Goal: Task Accomplishment & Management: Use online tool/utility

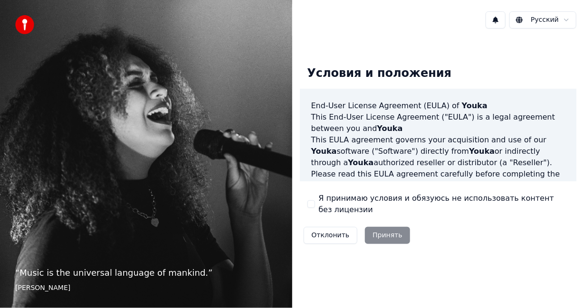
drag, startPoint x: 355, startPoint y: 201, endPoint x: 365, endPoint y: 215, distance: 16.9
click at [354, 201] on label "Я принимаю условия и обязуюсь не использовать контент без лицензии" at bounding box center [444, 204] width 250 height 23
click at [315, 201] on button "Я принимаю условия и обязуюсь не использовать контент без лицензии" at bounding box center [311, 204] width 8 height 8
click at [385, 241] on button "Принять" at bounding box center [387, 235] width 45 height 17
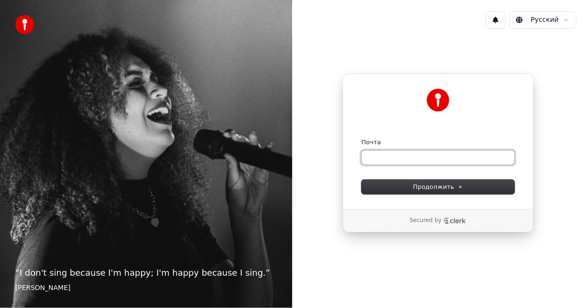
click at [418, 159] on input "Почта" at bounding box center [437, 158] width 153 height 14
type input "*"
click at [361, 138] on button "submit" at bounding box center [361, 138] width 0 height 0
type input "**********"
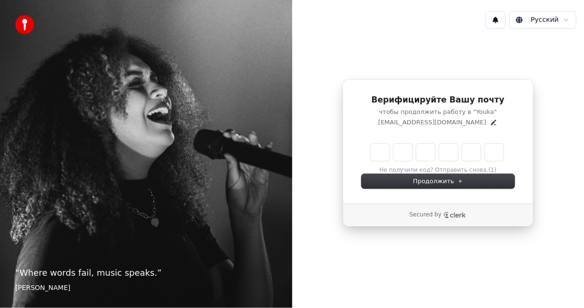
type input "******"
type input "*"
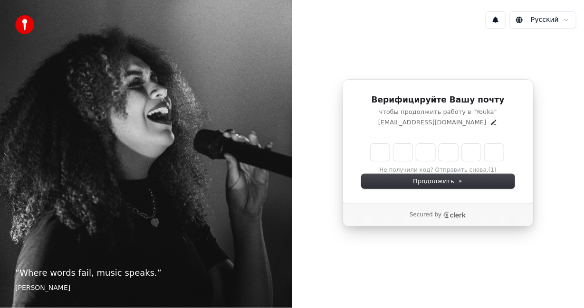
type input "*"
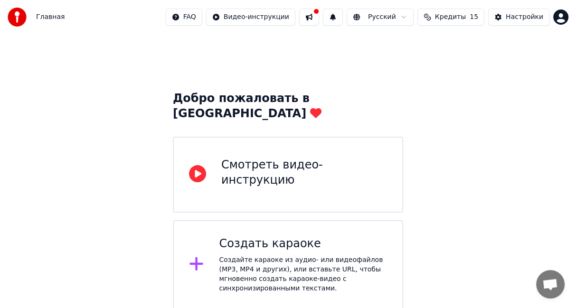
click at [324, 141] on div "Смотреть видео-инструкцию" at bounding box center [288, 175] width 230 height 76
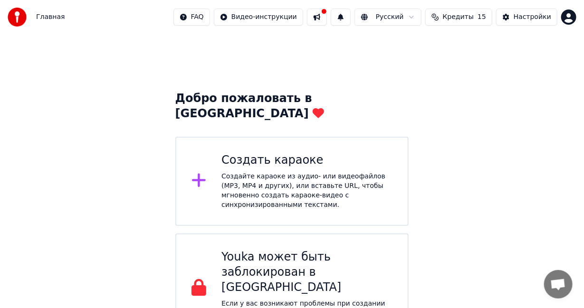
click at [326, 172] on div "Создайте караоке из аудио- или видеофайлов (MP3, MP4 и других), или вставьте UR…" at bounding box center [306, 191] width 171 height 38
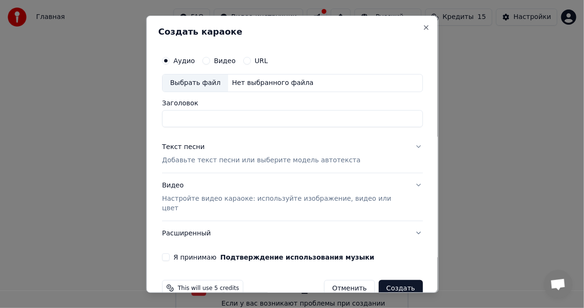
scroll to position [9, 0]
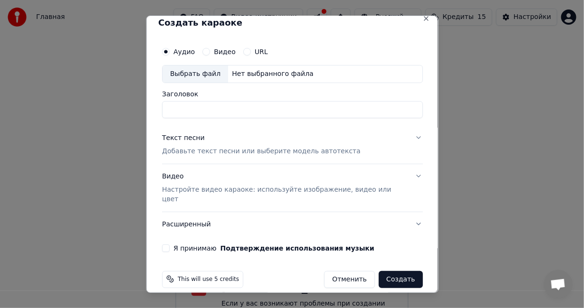
click at [169, 244] on button "Я принимаю Подтверждение использования музыки" at bounding box center [165, 248] width 8 height 8
click at [422, 20] on button "Close" at bounding box center [426, 18] width 8 height 8
